Goal: Check status

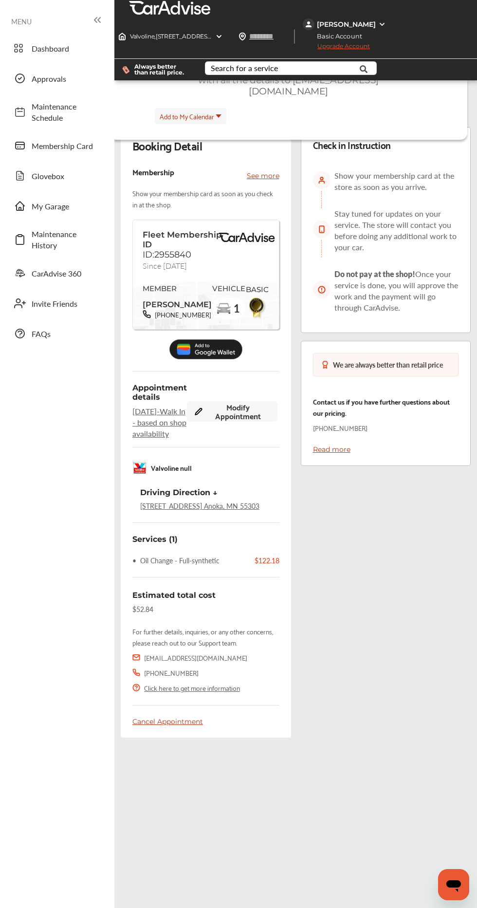
click at [419, 637] on div "Check in Instruction Show your membership card at the store as soon as you arri…" at bounding box center [386, 432] width 180 height 610
